Goal: Find specific page/section: Find specific page/section

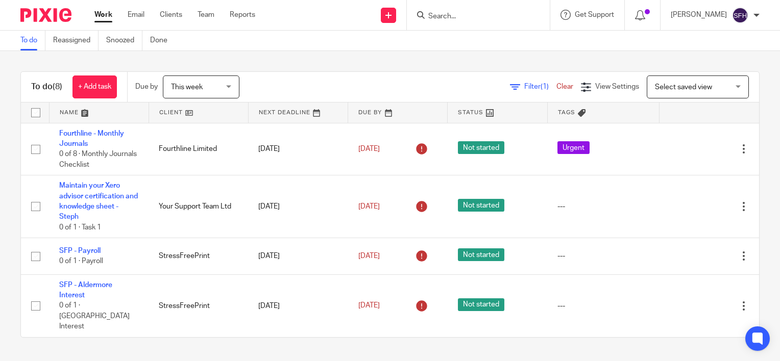
click at [225, 116] on link at bounding box center [198, 113] width 99 height 20
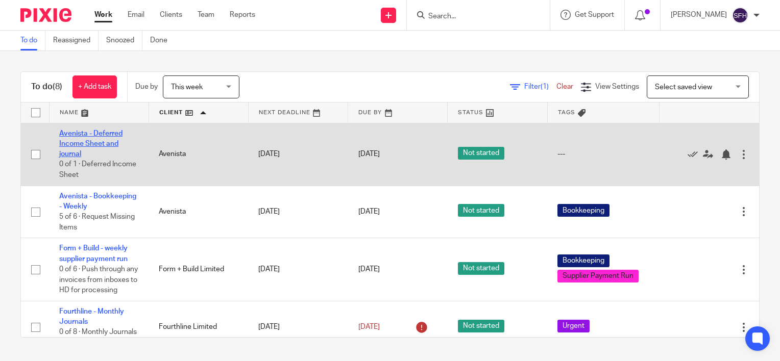
click at [114, 144] on link "Avenista - Deferred Income Sheet and journal" at bounding box center [90, 144] width 63 height 28
